Goal: Information Seeking & Learning: Understand process/instructions

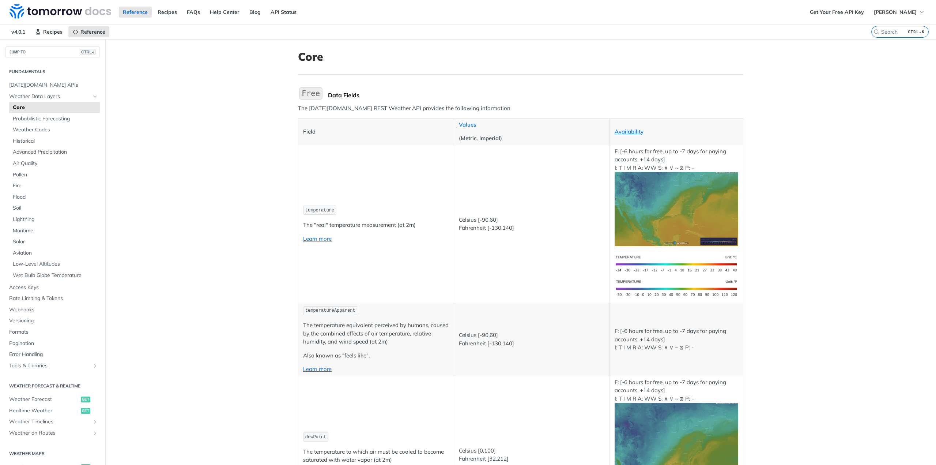
drag, startPoint x: 0, startPoint y: 0, endPoint x: 180, endPoint y: 158, distance: 239.7
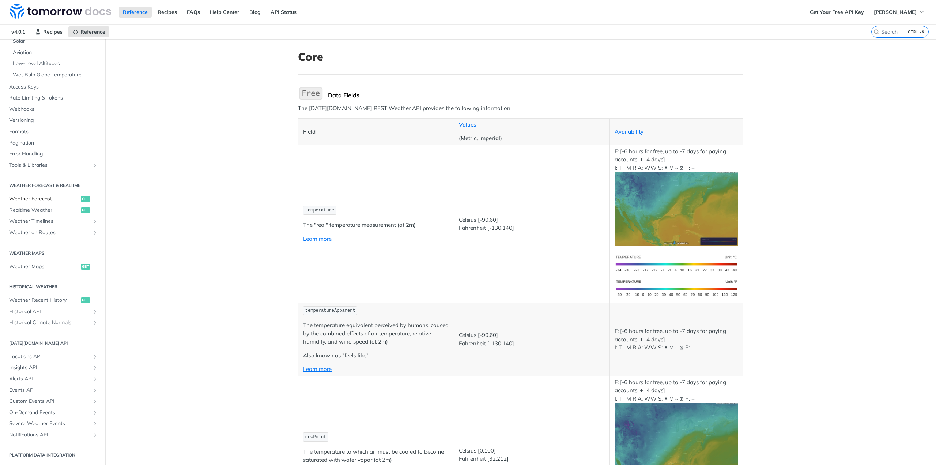
click at [56, 203] on link "Weather Forecast get" at bounding box center [52, 198] width 94 height 11
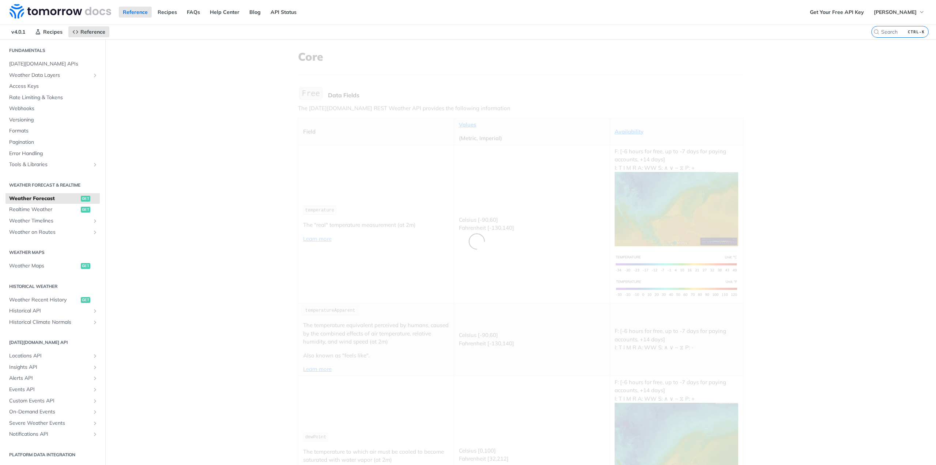
scroll to position [21, 0]
click at [51, 218] on span "Weather Timelines" at bounding box center [49, 221] width 81 height 7
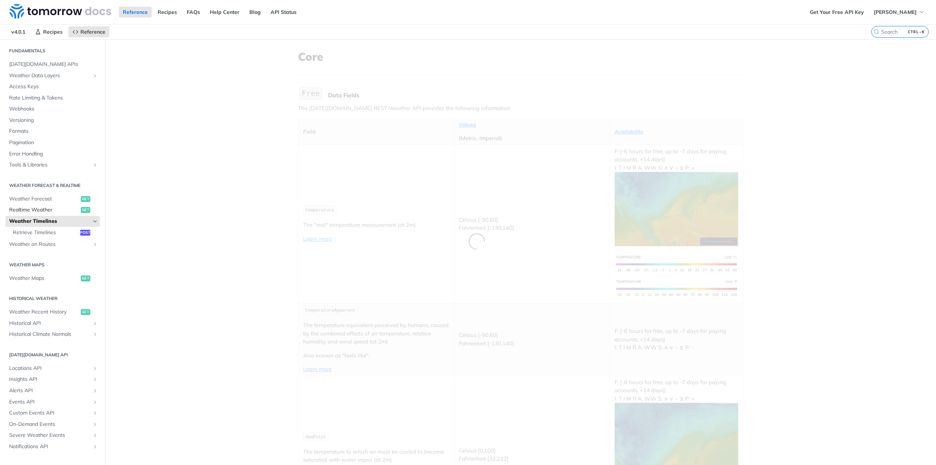
click at [46, 207] on span "Realtime Weather" at bounding box center [44, 209] width 70 height 7
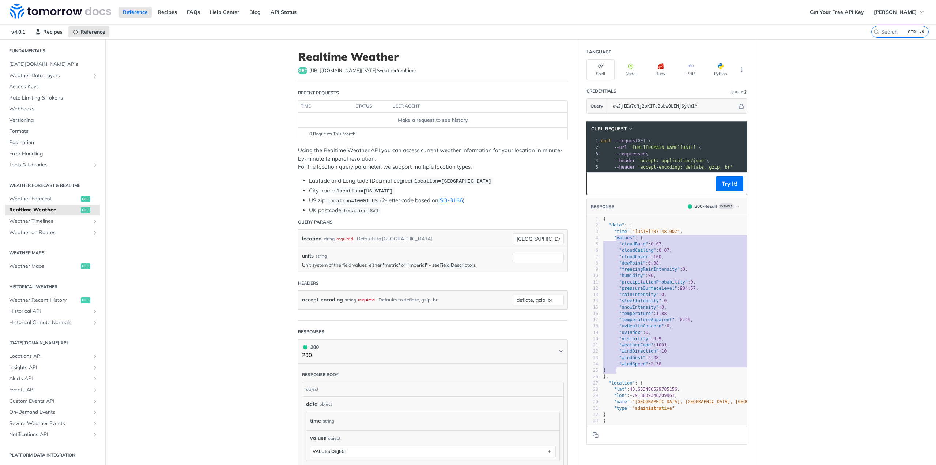
type textarea "values": { "cloudBase": 0.07, "cloudCeiling": 0.07, "cloudCover": 100, "dewPoin…"
drag, startPoint x: 613, startPoint y: 241, endPoint x: 679, endPoint y: 375, distance: 149.2
click at [679, 375] on div "1 { 2 "data" : { 3 "time" : "[DATE]T07:48:00Z" , 4 "values" : { 5 "cloudBase" :…" at bounding box center [696, 320] width 188 height 208
click at [674, 259] on pre ""cloudCover" : 100 ," at bounding box center [696, 257] width 188 height 6
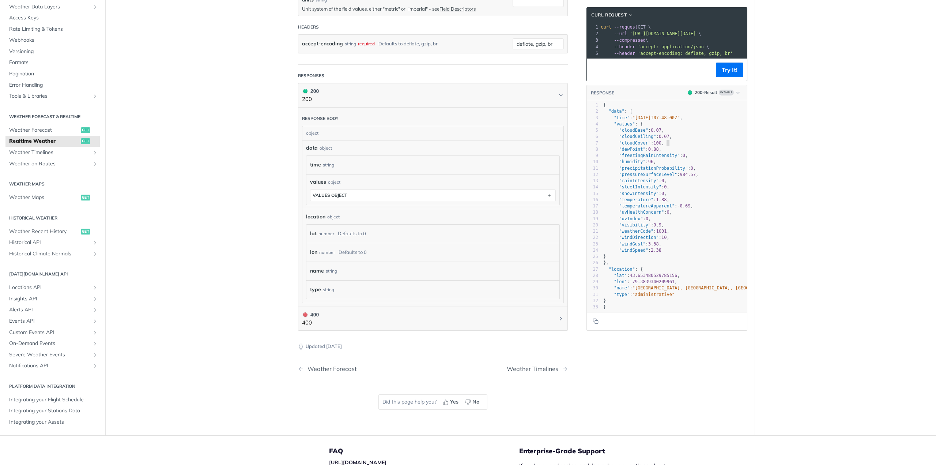
click at [685, 253] on pre ""windSpeed" : 2.38" at bounding box center [696, 250] width 188 height 6
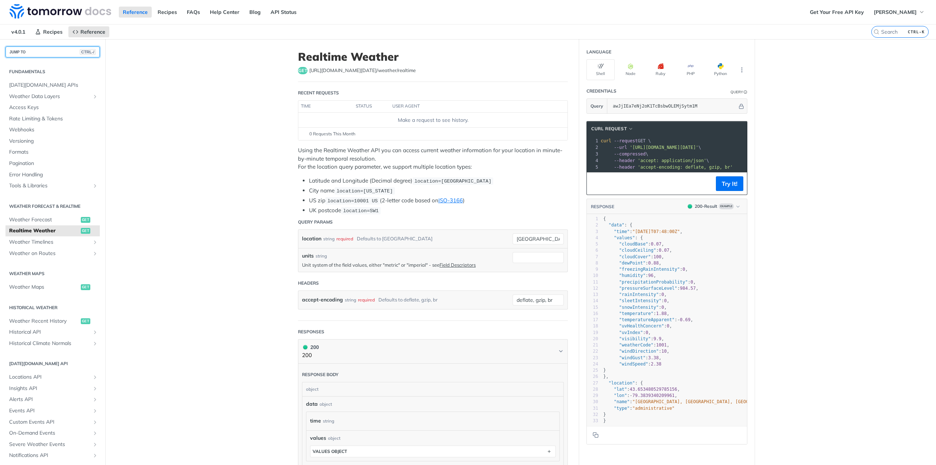
click at [52, 55] on button "JUMP TO CTRL-/" at bounding box center [52, 51] width 94 height 11
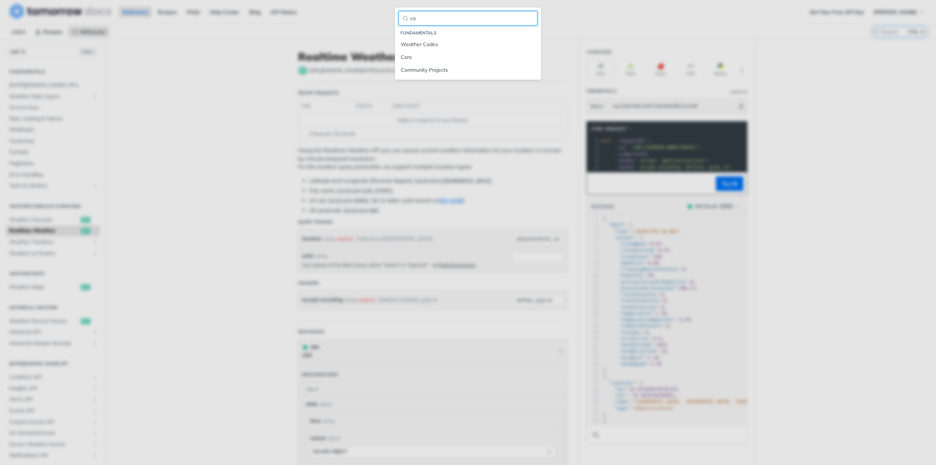
type input "c"
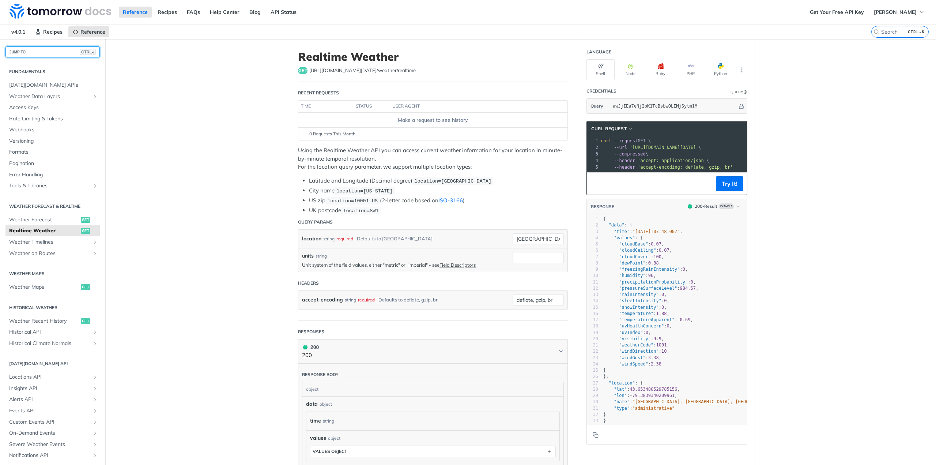
click at [39, 50] on button "JUMP TO CTRL-/" at bounding box center [52, 51] width 94 height 11
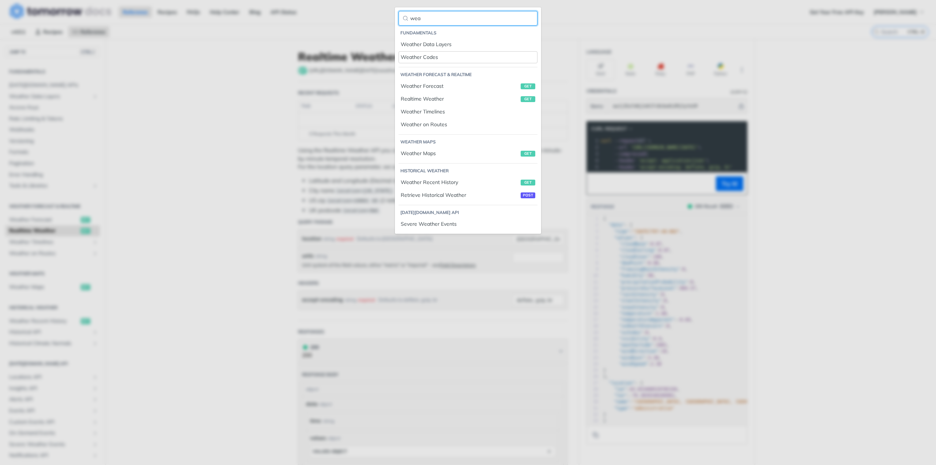
type input "wea"
click at [440, 58] on div "Weather Codes" at bounding box center [468, 57] width 135 height 8
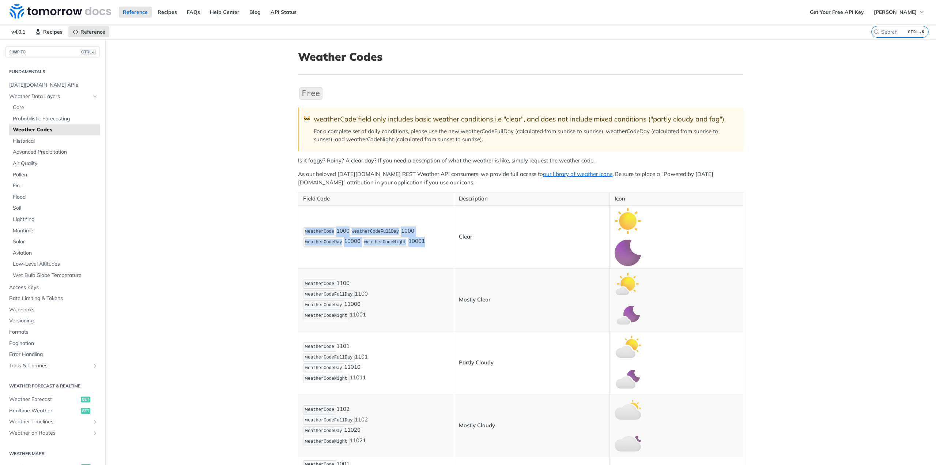
drag, startPoint x: 298, startPoint y: 232, endPoint x: 437, endPoint y: 240, distance: 138.5
click at [437, 240] on td "weatherCode 1000 weatherCodeFullDay 1000 weatherCodeDay 1000 0 weatherCodeNight…" at bounding box center [376, 236] width 156 height 63
click at [601, 244] on td "Clear" at bounding box center [532, 236] width 156 height 63
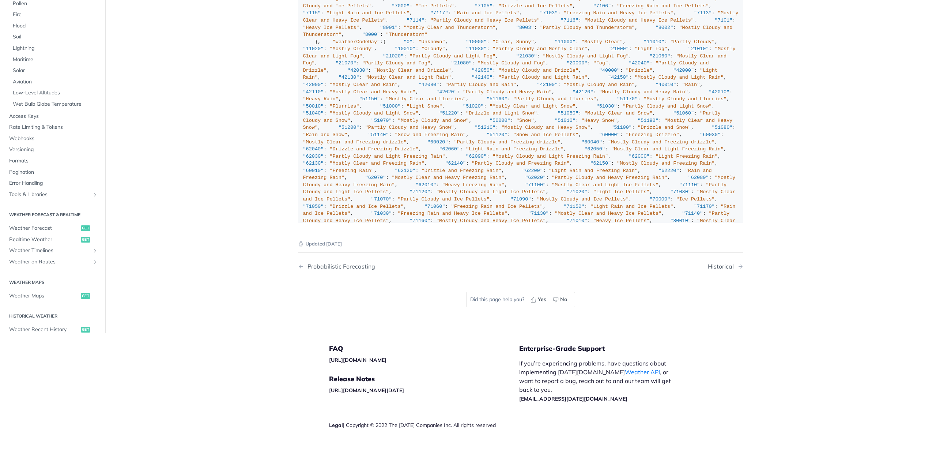
scroll to position [5229, 0]
drag, startPoint x: 297, startPoint y: 87, endPoint x: 595, endPoint y: 149, distance: 304.7
drag, startPoint x: 595, startPoint y: 149, endPoint x: 571, endPoint y: 149, distance: 23.8
click at [595, 149] on div ""weatherCode" : { "0" : "Unknown" , "1000" : "Clear, Sunny" , "1100" : "Mostly …" at bounding box center [521, 120] width 436 height 622
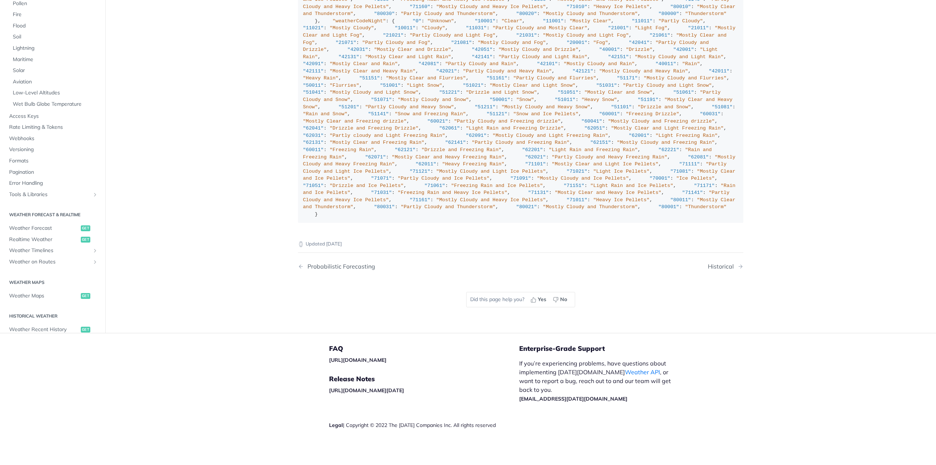
scroll to position [5522, 0]
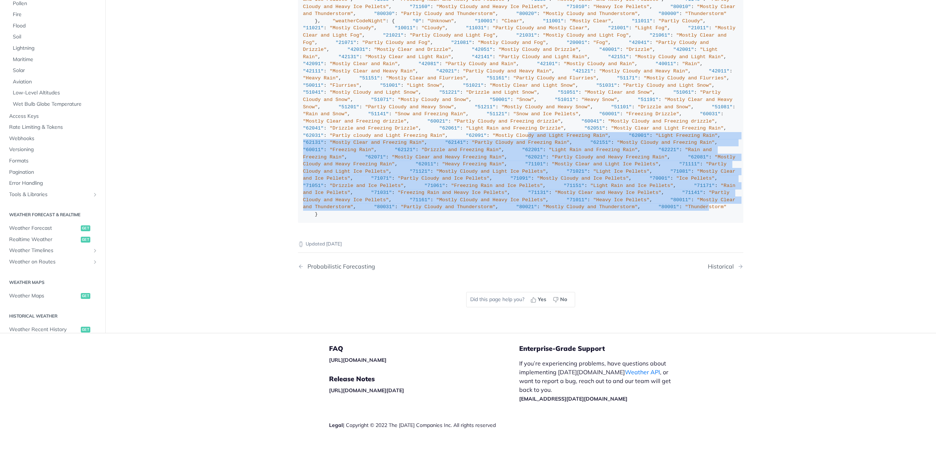
drag, startPoint x: 362, startPoint y: 211, endPoint x: 370, endPoint y: 166, distance: 46.1
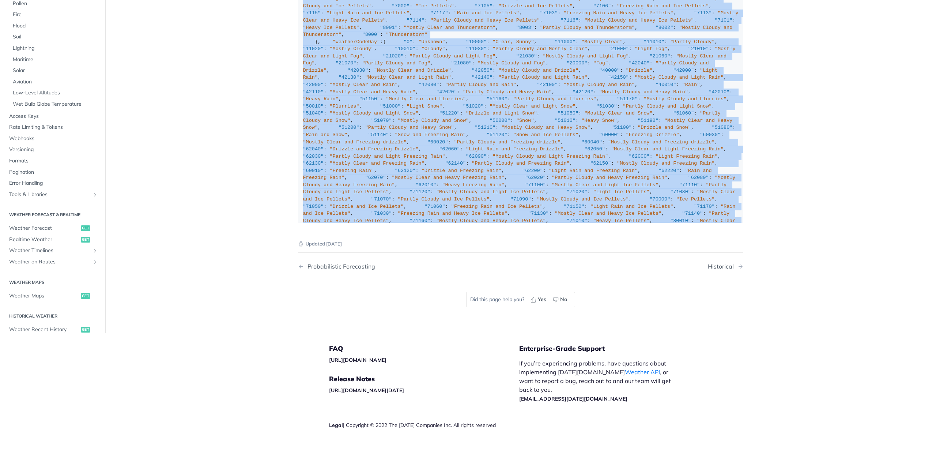
scroll to position [5058, 0]
drag, startPoint x: 323, startPoint y: 215, endPoint x: 296, endPoint y: 275, distance: 66.1
click at [298, 223] on code ""weatherCode" : { "0" : "Unknown" , "1000" : "Clear, Sunny" , "1100" : "Mostly …" at bounding box center [520, 13] width 445 height 418
copy div ""weatherCode" : { "0" : "Unknown" , "1000" : "Clear, Sunny" , "1100" : "Mostly …"
click at [49, 243] on span "Realtime Weather" at bounding box center [44, 239] width 70 height 7
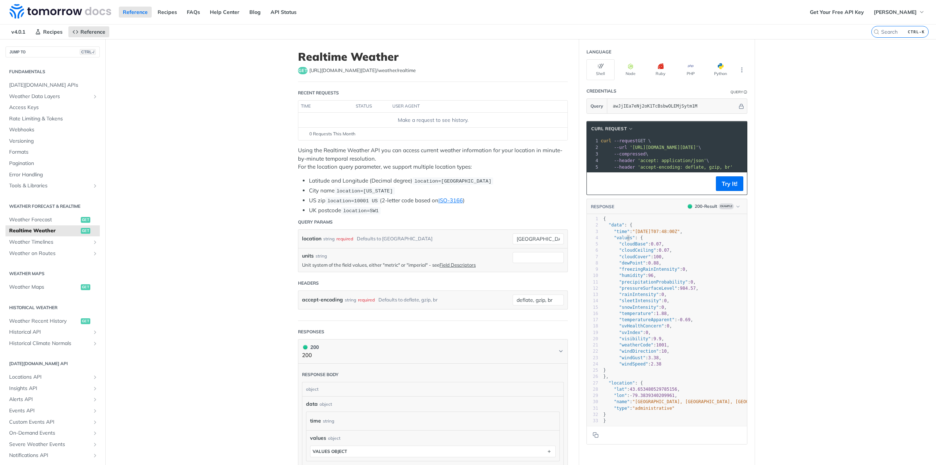
click at [625, 240] on span ""values"" at bounding box center [624, 237] width 21 height 5
type textarea "values"
click at [625, 240] on span ""values"" at bounding box center [624, 237] width 21 height 5
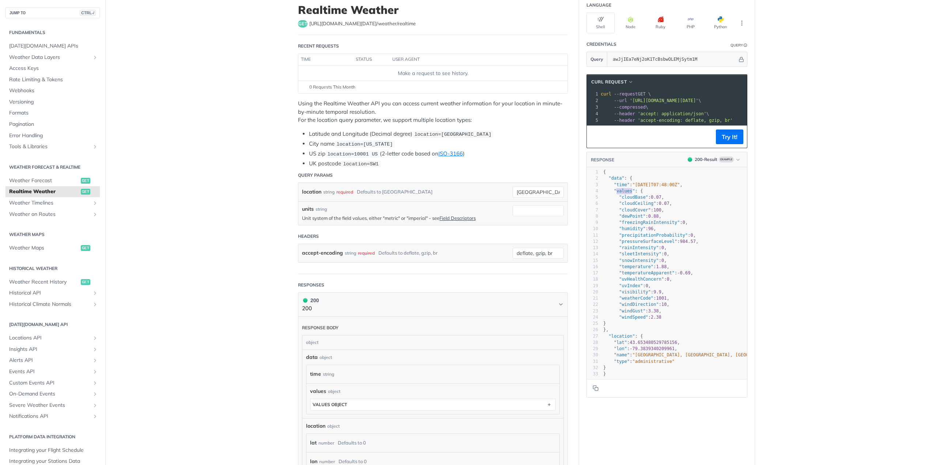
scroll to position [73, 0]
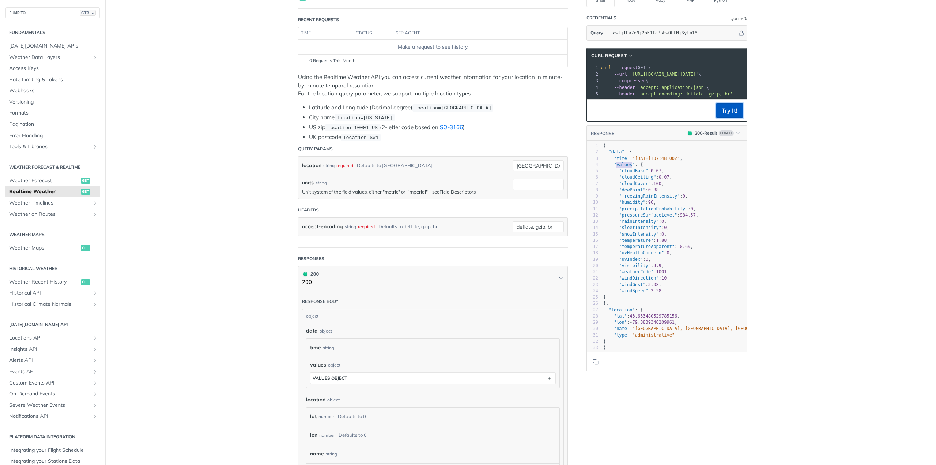
click at [731, 118] on button "Try It!" at bounding box center [729, 110] width 27 height 15
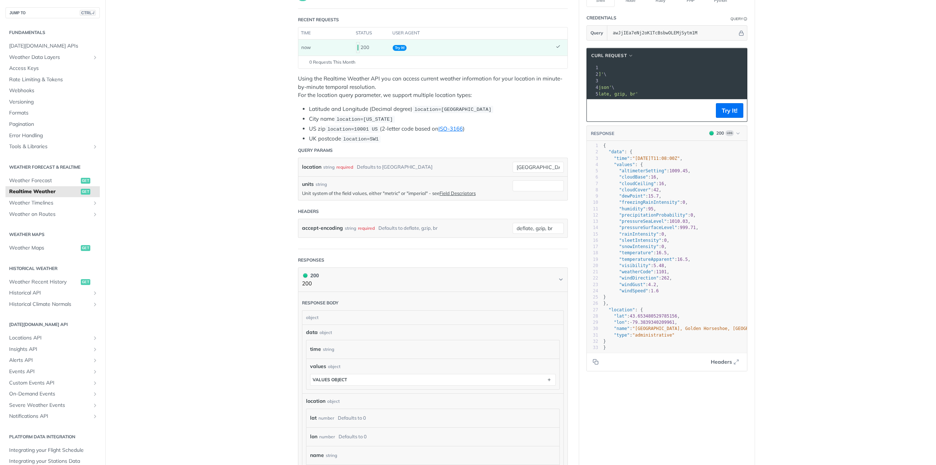
scroll to position [0, 158]
click at [546, 73] on span "'[URL][DOMAIN_NAME][DATE]'" at bounding box center [511, 74] width 69 height 5
drag, startPoint x: 629, startPoint y: 74, endPoint x: 624, endPoint y: 74, distance: 5.1
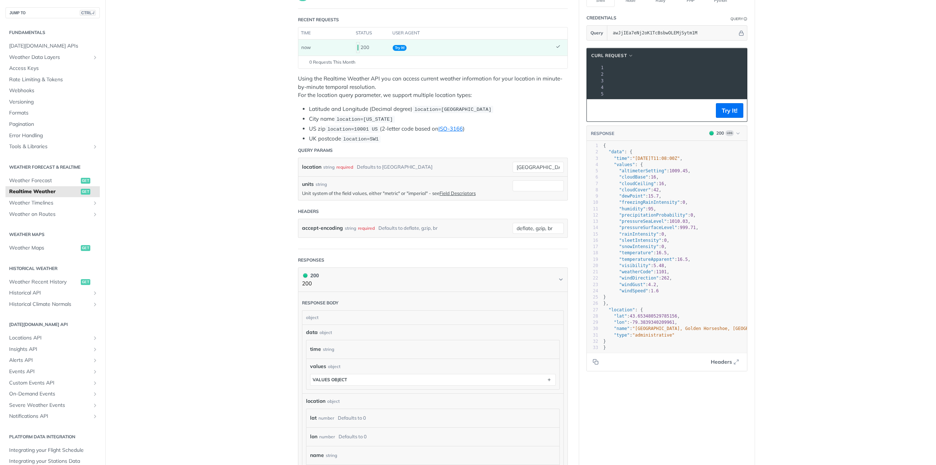
click at [546, 74] on span "'[URL][DOMAIN_NAME][DATE]'" at bounding box center [511, 74] width 69 height 5
click at [625, 67] on pre "curl --request GET \" at bounding box center [705, 67] width 306 height 7
click at [625, 55] on button "cURL Request" at bounding box center [613, 55] width 48 height 7
click at [613, 90] on div "HTTPie" at bounding box center [601, 90] width 65 height 8
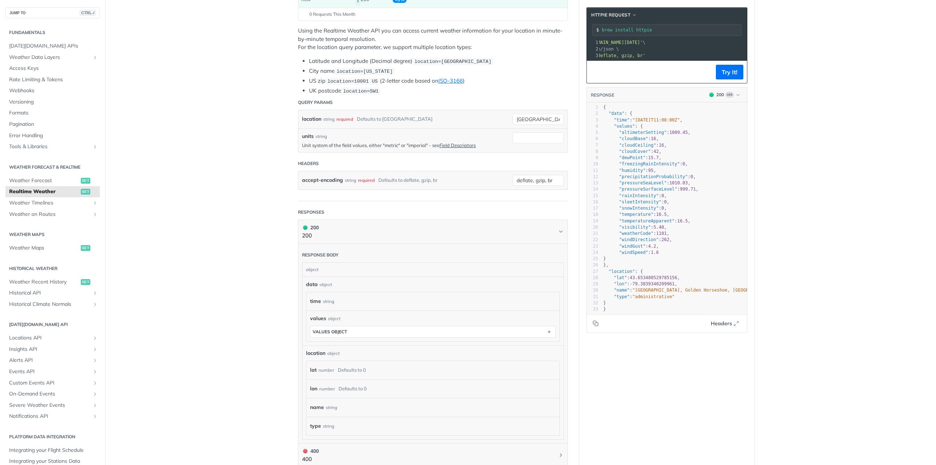
scroll to position [110, 0]
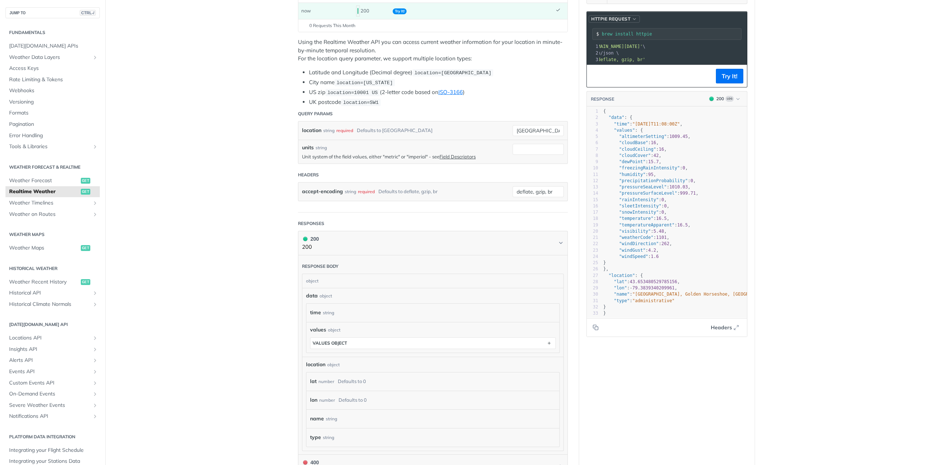
click at [624, 16] on span "HTTPie Request" at bounding box center [610, 19] width 39 height 7
click at [595, 28] on div "LIBRARY" at bounding box center [603, 31] width 72 height 10
click at [613, 20] on span "HTTPie Request" at bounding box center [610, 19] width 39 height 7
click at [588, 40] on div "cURL" at bounding box center [602, 42] width 65 height 8
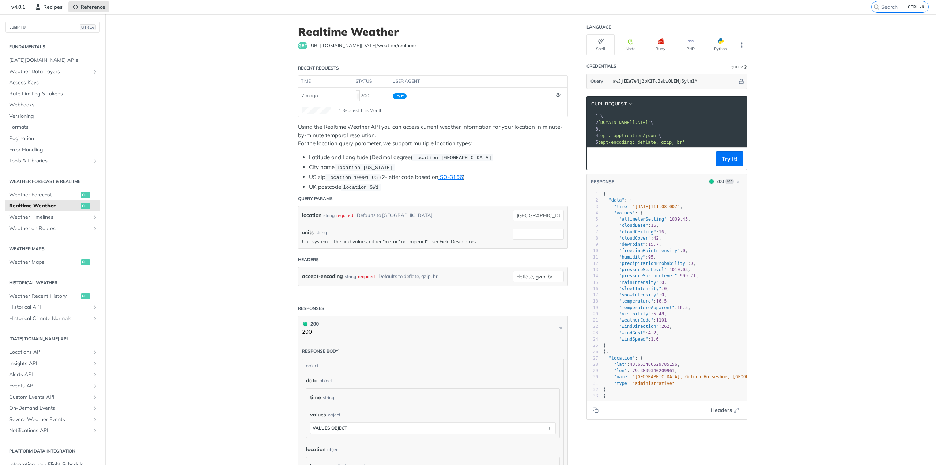
scroll to position [0, 0]
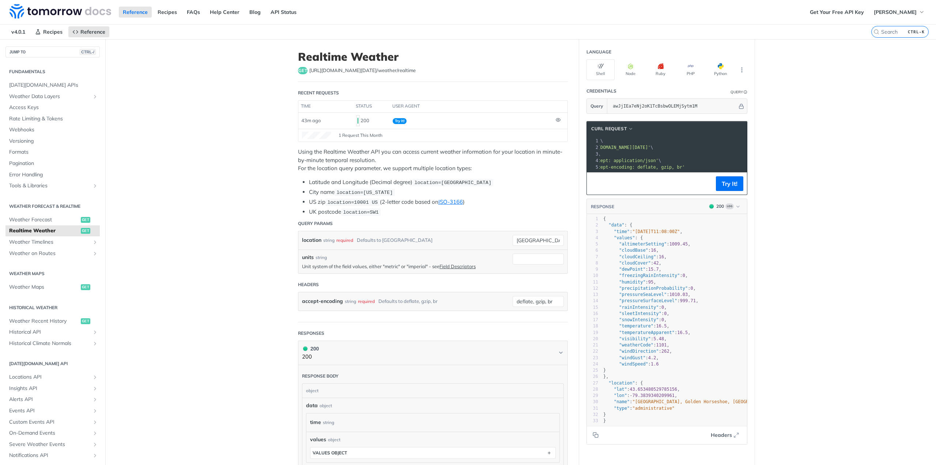
click at [648, 271] on span ""dewPoint" : 15.7 ," at bounding box center [632, 269] width 58 height 5
click at [672, 247] on span "1009.45" at bounding box center [679, 243] width 19 height 5
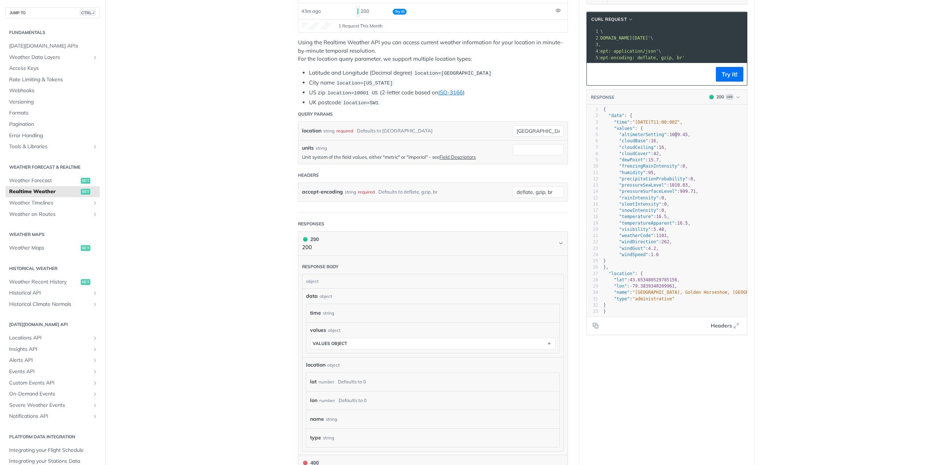
scroll to position [110, 0]
click at [754, 357] on main "JUMP TO CTRL-/ Fundamentals [DATE][DOMAIN_NAME] APIs Weather Data Layers Core P…" at bounding box center [468, 256] width 936 height 654
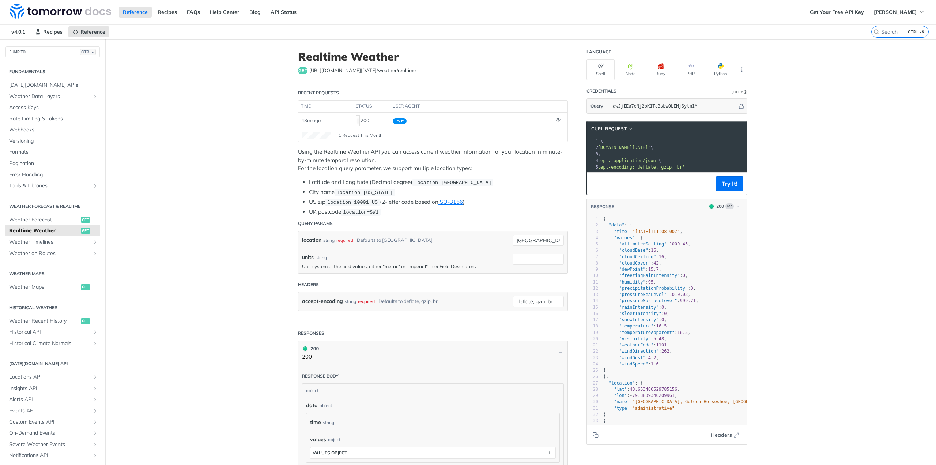
scroll to position [0, 0]
click at [636, 247] on span ""altimeterSetting"" at bounding box center [643, 243] width 48 height 5
type textarea "altimeterSetting"
click at [636, 247] on span ""altimeterSetting"" at bounding box center [643, 243] width 48 height 5
click at [631, 253] on span ""cloudBase"" at bounding box center [633, 250] width 29 height 5
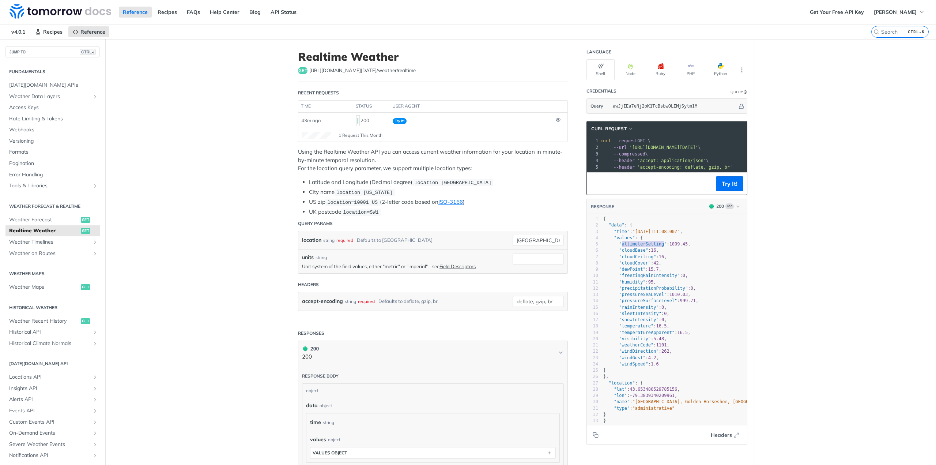
type textarea "cloudBase"
click at [631, 253] on span ""cloudBase"" at bounding box center [633, 250] width 29 height 5
click at [632, 259] on span ""cloudCeiling"" at bounding box center [637, 256] width 37 height 5
type textarea "cloudCeiling"
click at [632, 259] on span ""cloudCeiling"" at bounding box center [637, 256] width 37 height 5
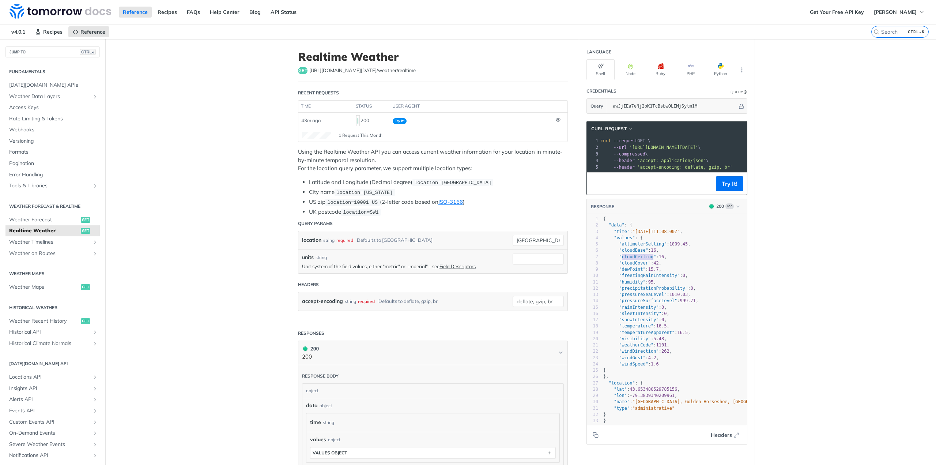
click at [632, 266] on span ""cloudCover"" at bounding box center [635, 262] width 32 height 5
type textarea "cloudCover"
click at [632, 266] on span ""cloudCover"" at bounding box center [635, 262] width 32 height 5
click at [632, 271] on span ""dewPoint"" at bounding box center [632, 269] width 26 height 5
type textarea "dewPoint"
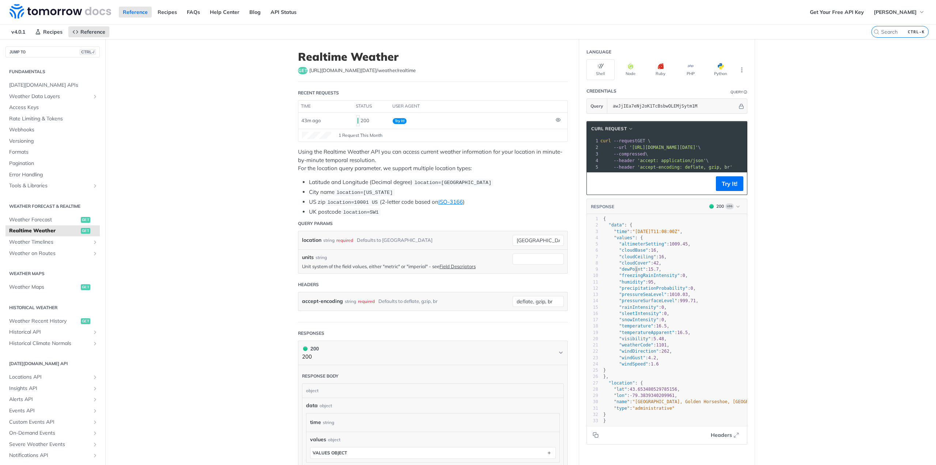
click at [632, 271] on span ""dewPoint"" at bounding box center [632, 269] width 26 height 5
click at [633, 278] on span ""freezingRainIntensity"" at bounding box center [649, 275] width 61 height 5
type textarea "freezingRainIntensity"
click at [633, 278] on span ""freezingRainIntensity"" at bounding box center [649, 275] width 61 height 5
click at [631, 285] on span ""humidity"" at bounding box center [632, 281] width 26 height 5
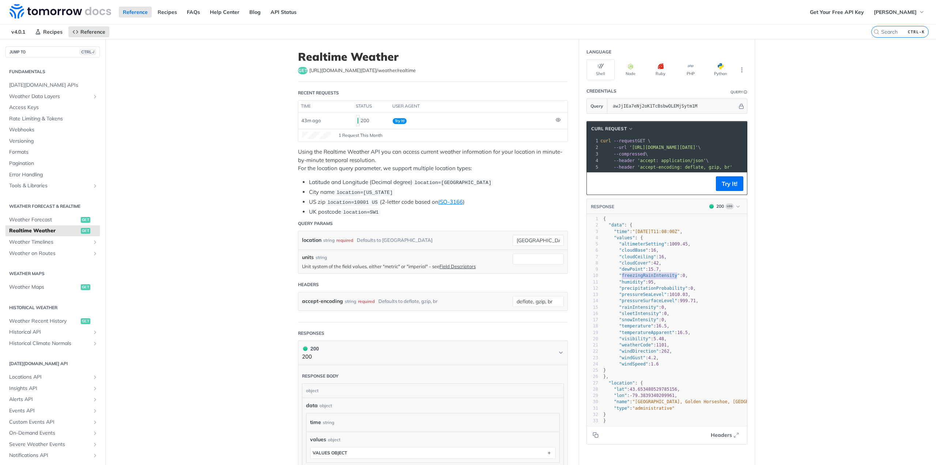
type textarea "humidity"
click at [631, 285] on span ""humidity"" at bounding box center [632, 281] width 26 height 5
click at [633, 303] on span ""pressureSurfaceLevel"" at bounding box center [648, 300] width 58 height 5
type textarea "pressureSurfaceLevel"
click at [633, 303] on span ""pressureSurfaceLevel"" at bounding box center [648, 300] width 58 height 5
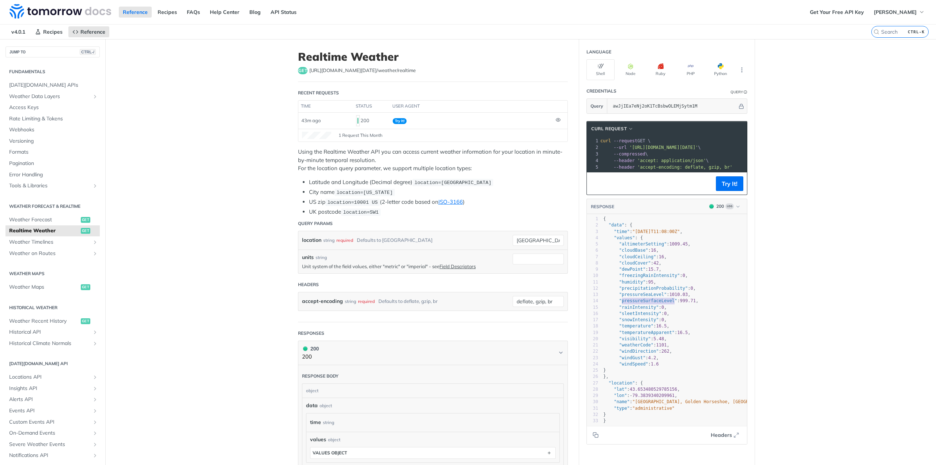
click at [634, 316] on span ""sleetIntensity"" at bounding box center [640, 313] width 42 height 5
type textarea "sleetIntensity"
click at [634, 316] on span ""sleetIntensity"" at bounding box center [640, 313] width 42 height 5
click at [696, 145] on span "'[URL][DOMAIN_NAME][DATE]'" at bounding box center [663, 147] width 69 height 5
copy div "curl --request GET \ 2 --url '[URL][DOMAIN_NAME][DATE]' \ 3 --compressed \ 4 --…"
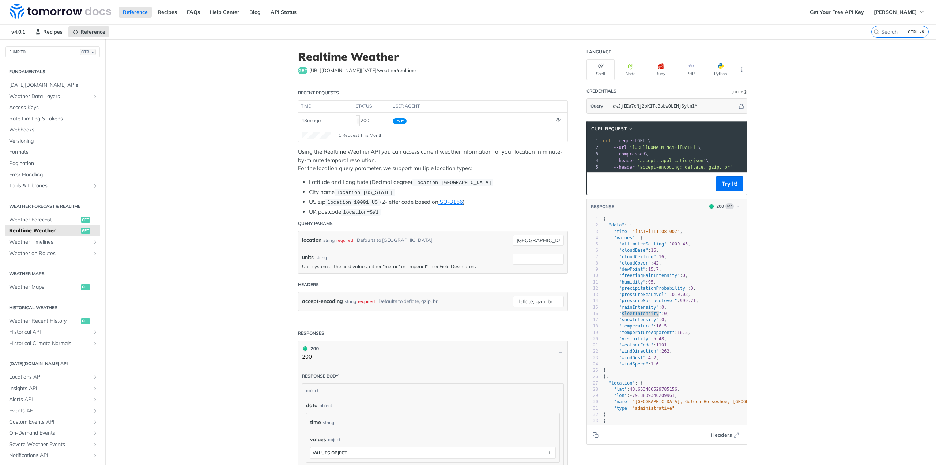
click at [794, 245] on main "JUMP TO CTRL-/ Fundamentals [DATE][DOMAIN_NAME] APIs Weather Data Layers Core P…" at bounding box center [468, 366] width 936 height 654
click at [678, 147] on span "'[URL][DOMAIN_NAME][DATE]'" at bounding box center [663, 147] width 69 height 5
drag, startPoint x: 736, startPoint y: 167, endPoint x: 590, endPoint y: 141, distance: 148.6
click at [599, 141] on div "1 curl --request GET \ 2 --url '[URL][DOMAIN_NAME][DATE]' \ 3 --compressed \ 4 …" at bounding box center [752, 154] width 306 height 33
copy div "curl --request GET \ 2 --url '[URL][DOMAIN_NAME][DATE]' \ 3 --compressed \ 4 --…"
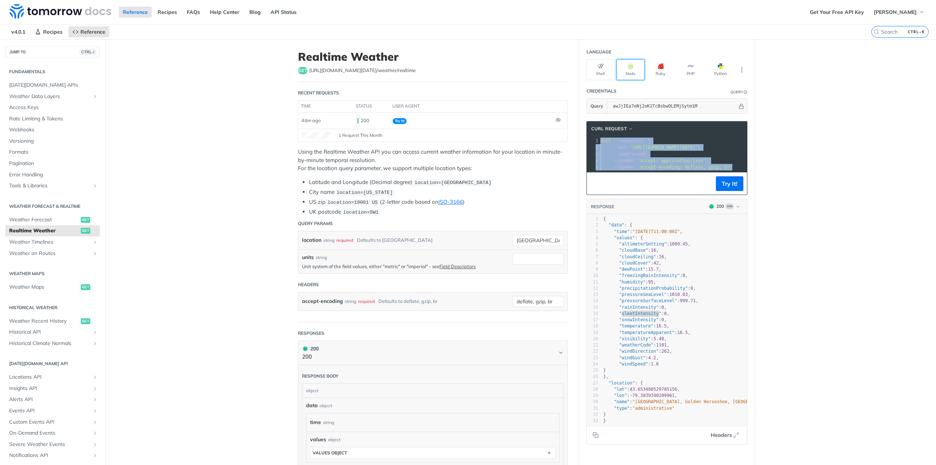
click at [627, 75] on button "Node" at bounding box center [631, 69] width 28 height 21
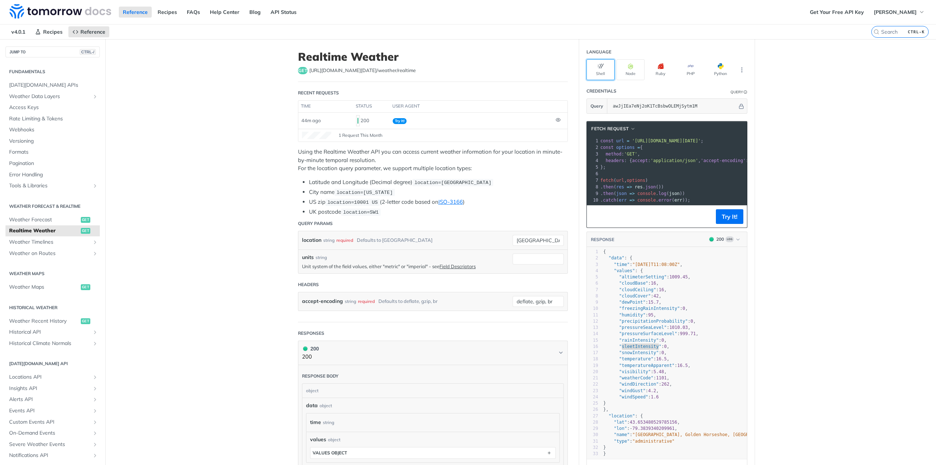
click at [609, 74] on button "Shell" at bounding box center [601, 69] width 28 height 21
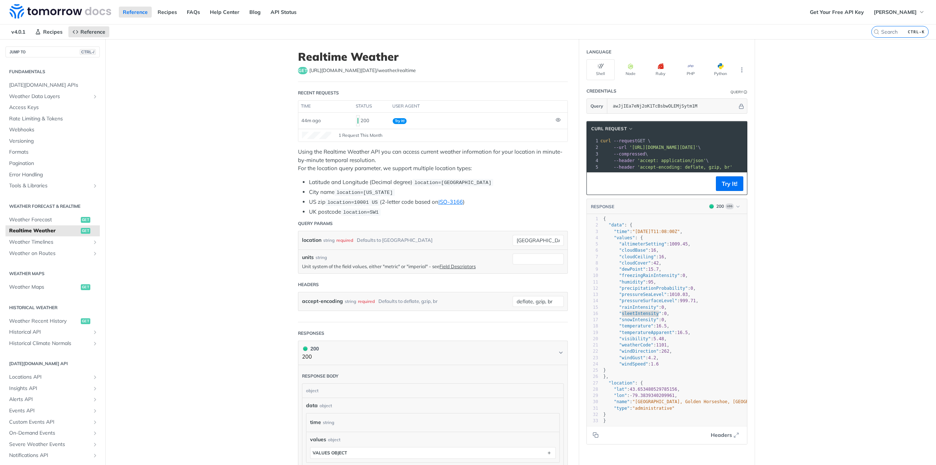
click at [668, 147] on span "'[URL][DOMAIN_NAME][DATE]'" at bounding box center [663, 147] width 69 height 5
click at [632, 147] on span "'[URL][DOMAIN_NAME][DATE]'" at bounding box center [664, 147] width 69 height 5
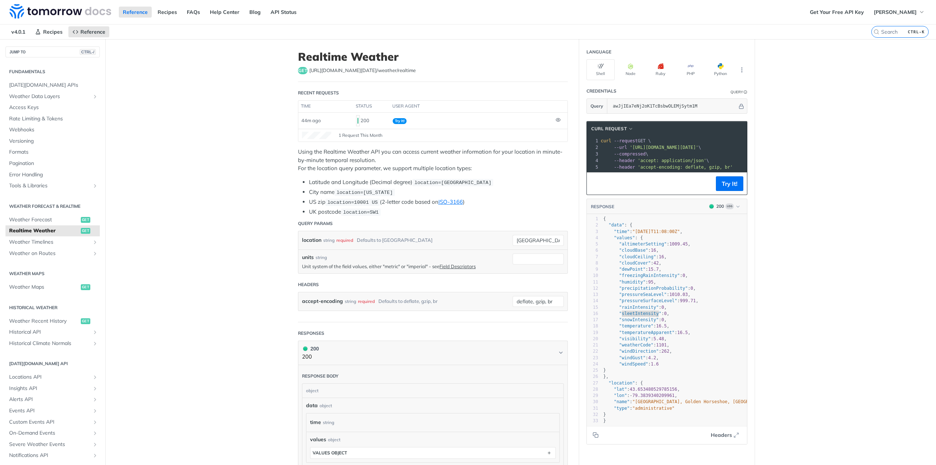
scroll to position [0, 39]
drag, startPoint x: 662, startPoint y: 145, endPoint x: 750, endPoint y: 145, distance: 87.8
click at [750, 145] on section "cURL Request xxxxxxxxxx 10 5 1 curl --request GET \ 2 --url '[URL][DOMAIN_NAME]…" at bounding box center [667, 283] width 176 height 338
click at [659, 147] on span "'[URL][DOMAIN_NAME][DATE]'" at bounding box center [625, 147] width 69 height 5
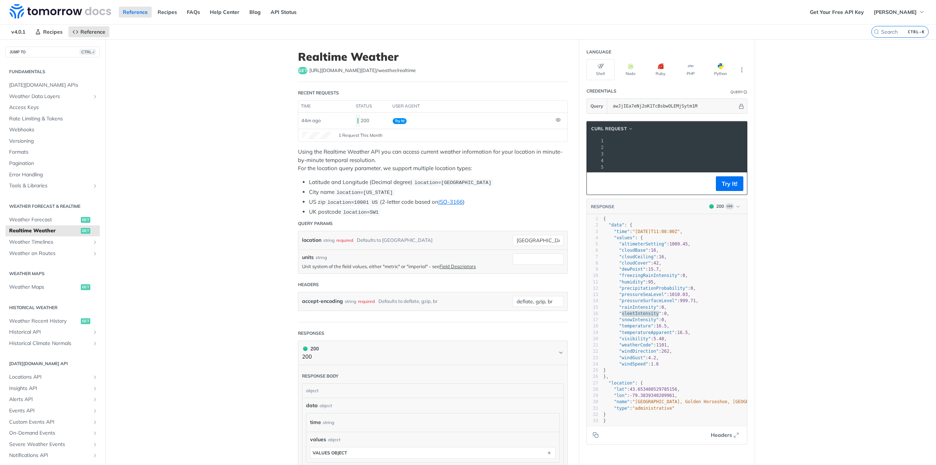
drag, startPoint x: 737, startPoint y: 147, endPoint x: 716, endPoint y: 143, distance: 21.5
click at [546, 148] on span "'[URL][DOMAIN_NAME][DATE]'" at bounding box center [511, 147] width 69 height 5
drag, startPoint x: 738, startPoint y: 147, endPoint x: 519, endPoint y: 134, distance: 219.4
click at [519, 134] on div "Realtime Weather get [URL][DOMAIN_NAME][DATE] /weather/realtime Recent Requests…" at bounding box center [521, 366] width 468 height 654
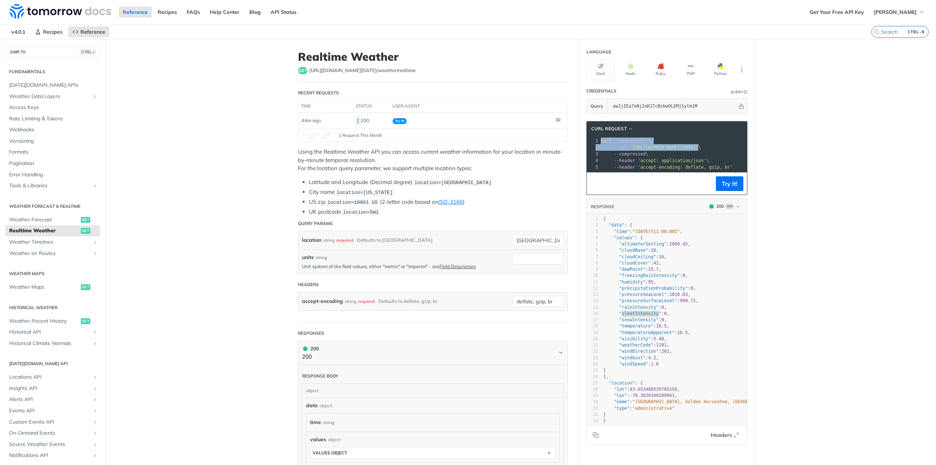
copy div "curl --request GET \ 2 --url '[URL][DOMAIN_NAME][DATE]'"
drag, startPoint x: 611, startPoint y: 153, endPoint x: 729, endPoint y: 166, distance: 118.5
click at [729, 166] on div "1 curl --request GET \ 2 --url '[URL][DOMAIN_NAME][DATE]' \ 3 --compressed \ 4 …" at bounding box center [752, 154] width 306 height 33
copy div "--compressed \ 4 --header 'accept: application/json' \ 5 --header 'accept-encod…"
click at [727, 140] on pre "curl --request GET \" at bounding box center [752, 141] width 306 height 7
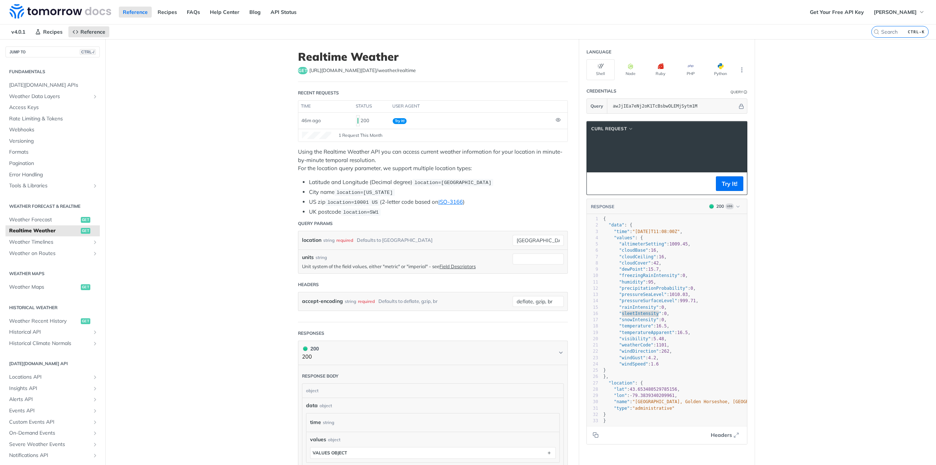
scroll to position [0, 158]
drag, startPoint x: 630, startPoint y: 146, endPoint x: 735, endPoint y: 149, distance: 105.4
click at [735, 149] on pre "--url '[URL][DOMAIN_NAME][DATE]' \" at bounding box center [600, 147] width 306 height 7
copy span "[URL][DOMAIN_NAME][DATE]"
